Goal: Task Accomplishment & Management: Manage account settings

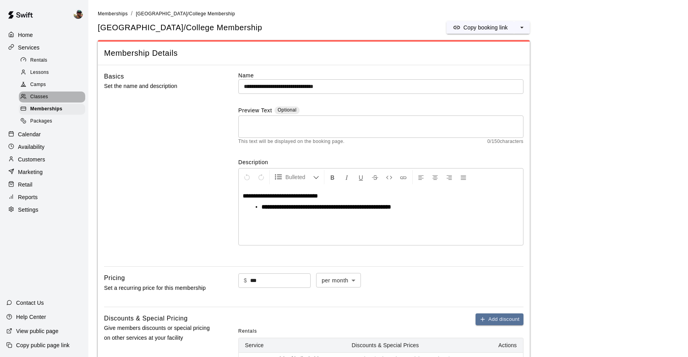
click at [48, 97] on span "Classes" at bounding box center [39, 97] width 18 height 8
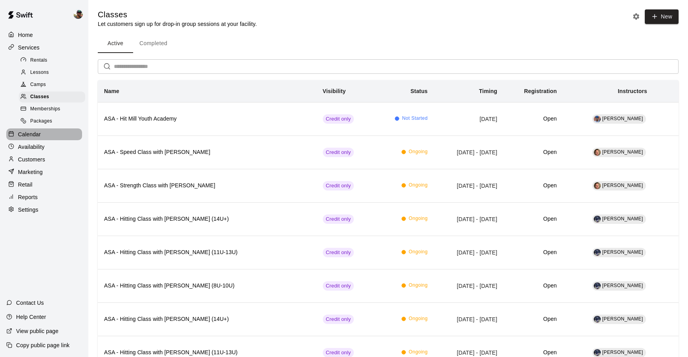
click at [41, 133] on div "Calendar" at bounding box center [44, 134] width 76 height 12
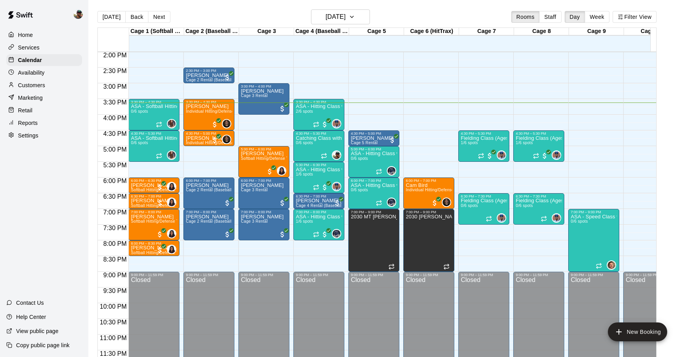
scroll to position [444, 0]
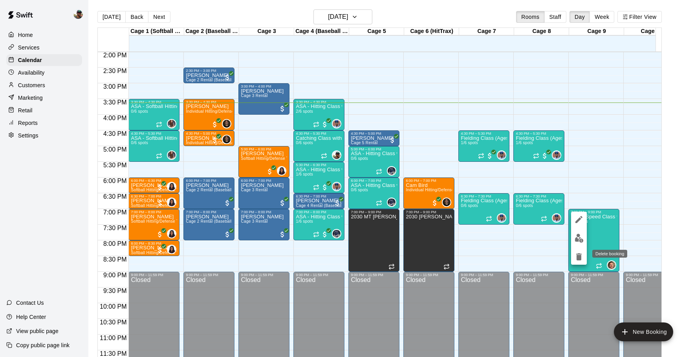
click at [578, 256] on icon "delete" at bounding box center [579, 256] width 6 height 7
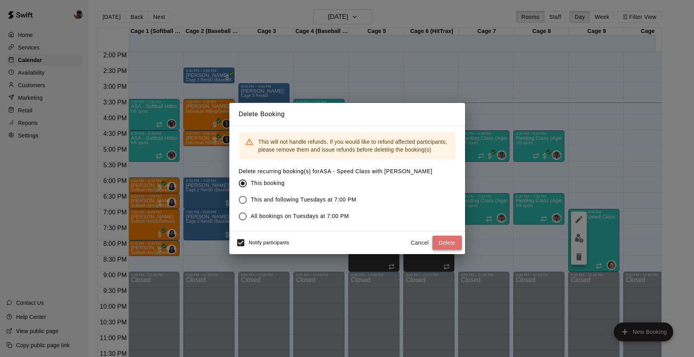
click at [444, 246] on button "Delete" at bounding box center [447, 243] width 29 height 15
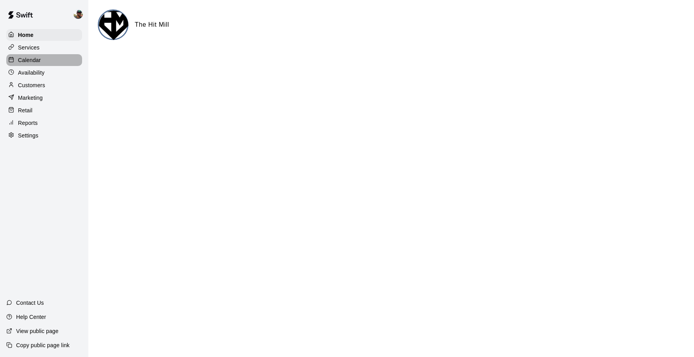
click at [37, 64] on div "Calendar" at bounding box center [44, 60] width 76 height 12
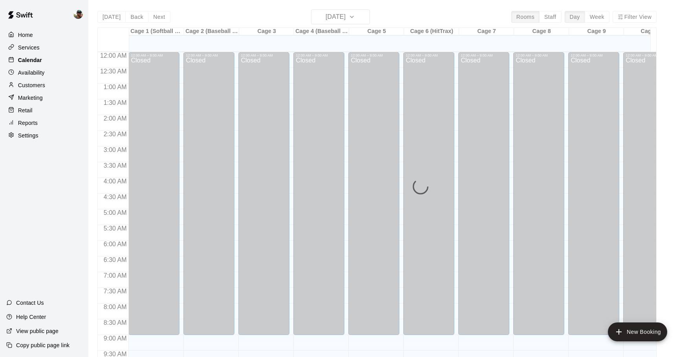
scroll to position [417, 0]
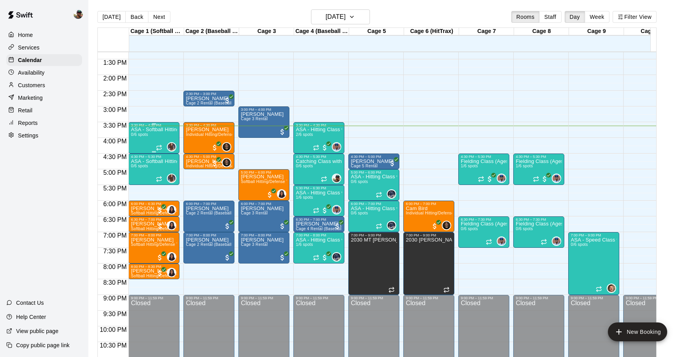
click at [157, 130] on p "ASA - Softball Hitting Class with Jaidyn Harris (8U-10U)" at bounding box center [154, 130] width 46 height 0
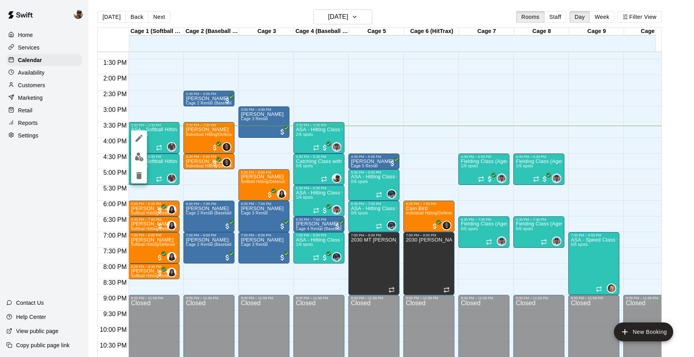
click at [74, 66] on div at bounding box center [347, 178] width 694 height 357
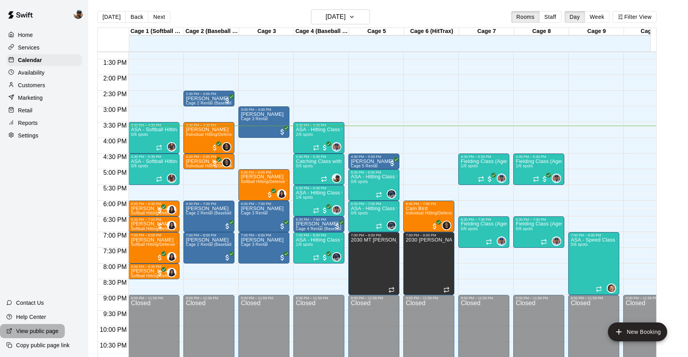
click at [45, 332] on p "View public page" at bounding box center [37, 331] width 42 height 8
